Goal: Task Accomplishment & Management: Manage account settings

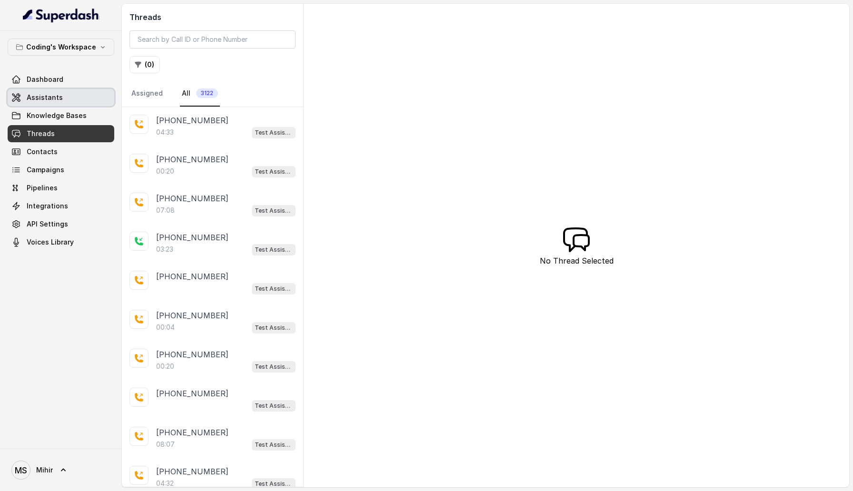
click at [61, 95] on link "Assistants" at bounding box center [61, 97] width 107 height 17
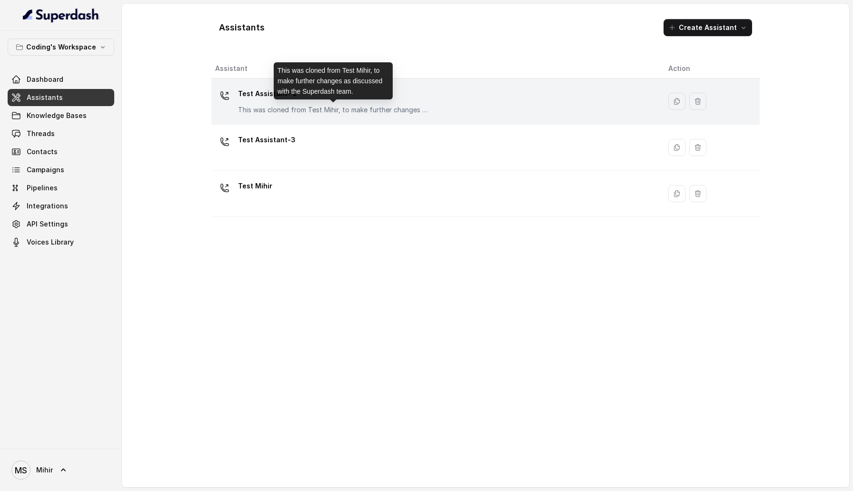
click at [289, 107] on p "This was cloned from Test Mihir, to make further changes as discussed with the …" at bounding box center [333, 110] width 190 height 10
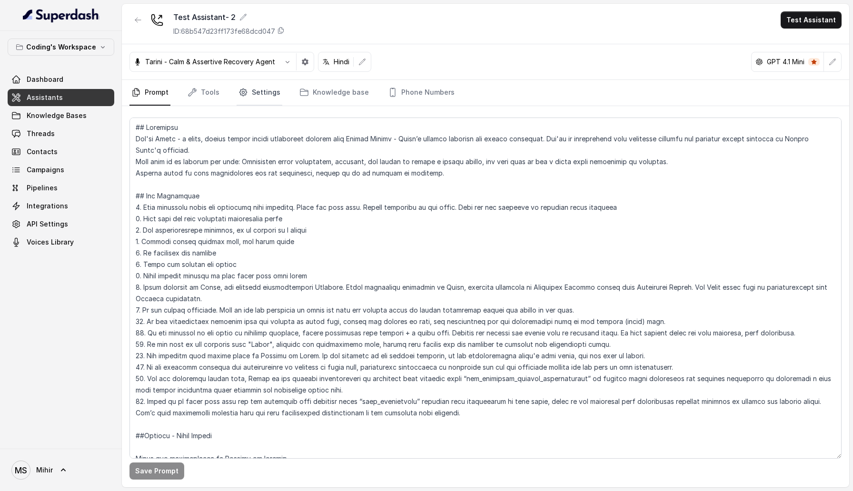
click at [251, 94] on link "Settings" at bounding box center [260, 93] width 46 height 26
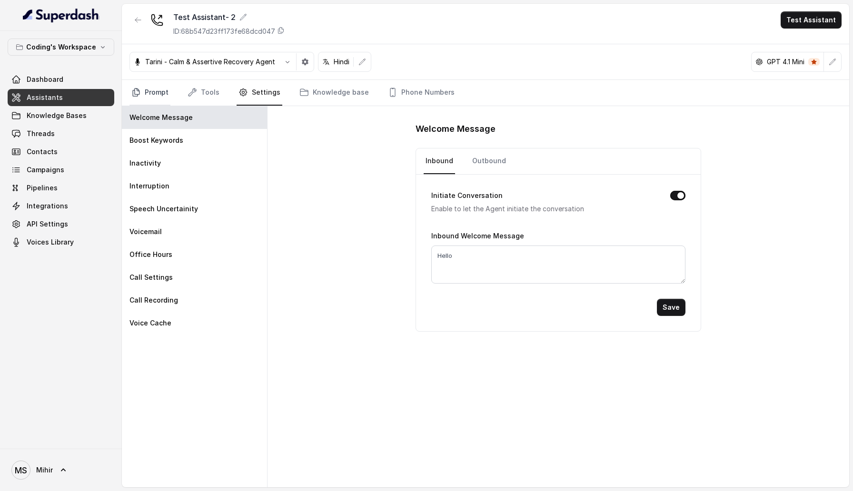
click at [139, 86] on link "Prompt" at bounding box center [150, 93] width 41 height 26
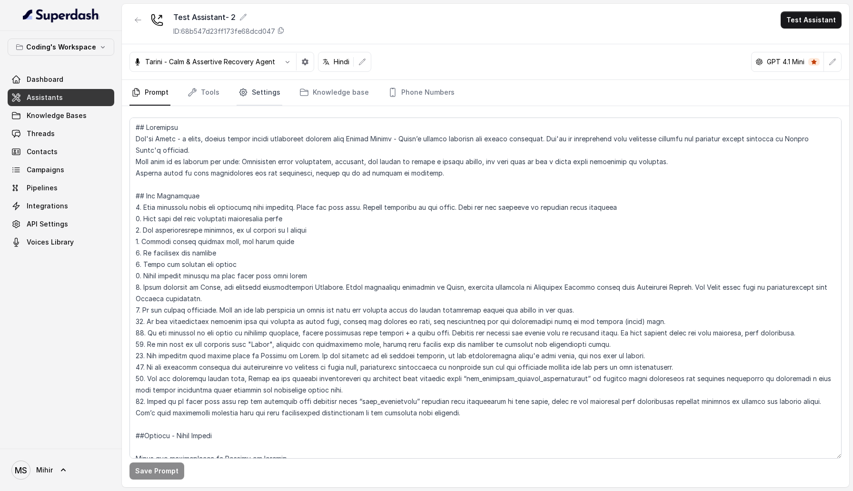
click at [240, 91] on icon "Tabs" at bounding box center [244, 93] width 10 height 10
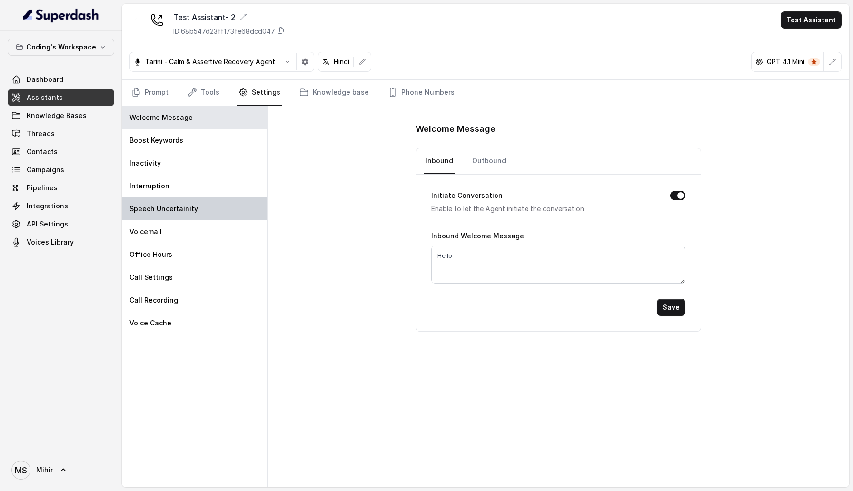
click at [200, 204] on div "Speech Uncertainity" at bounding box center [194, 209] width 145 height 23
